Goal: Information Seeking & Learning: Learn about a topic

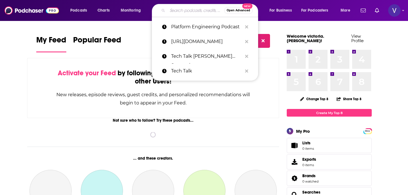
click at [183, 11] on input "Search podcasts, credits, & more..." at bounding box center [195, 10] width 57 height 9
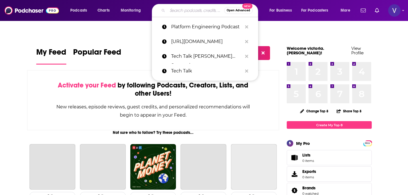
paste input "Software Leaders Uncensored"
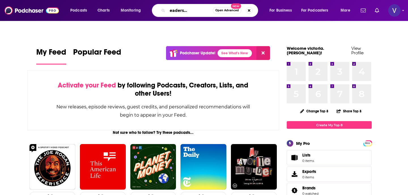
type input "Software Leaders Uncensored"
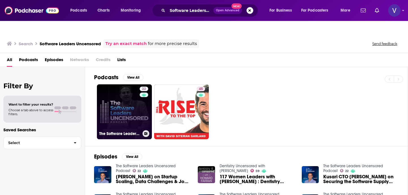
click at [130, 100] on link "22 The Software Leaders Uncensored Podcast" at bounding box center [124, 111] width 55 height 55
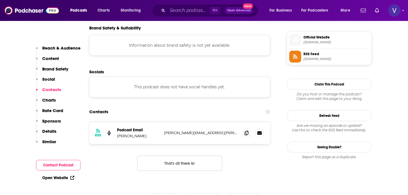
scroll to position [416, 0]
